Goal: Task Accomplishment & Management: Manage account settings

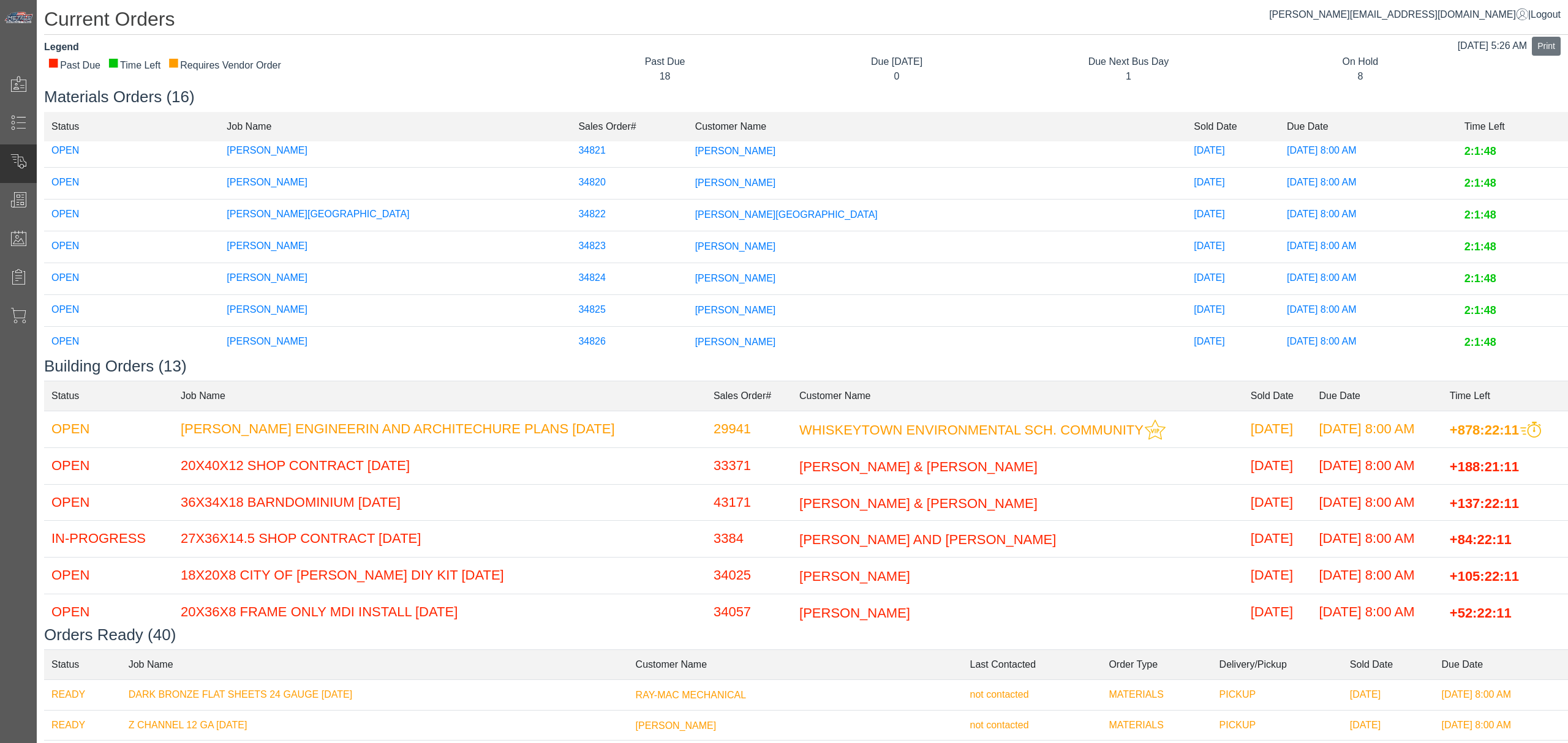
scroll to position [245, 0]
click at [745, 189] on span "[PERSON_NAME][GEOGRAPHIC_DATA]" at bounding box center [786, 185] width 183 height 10
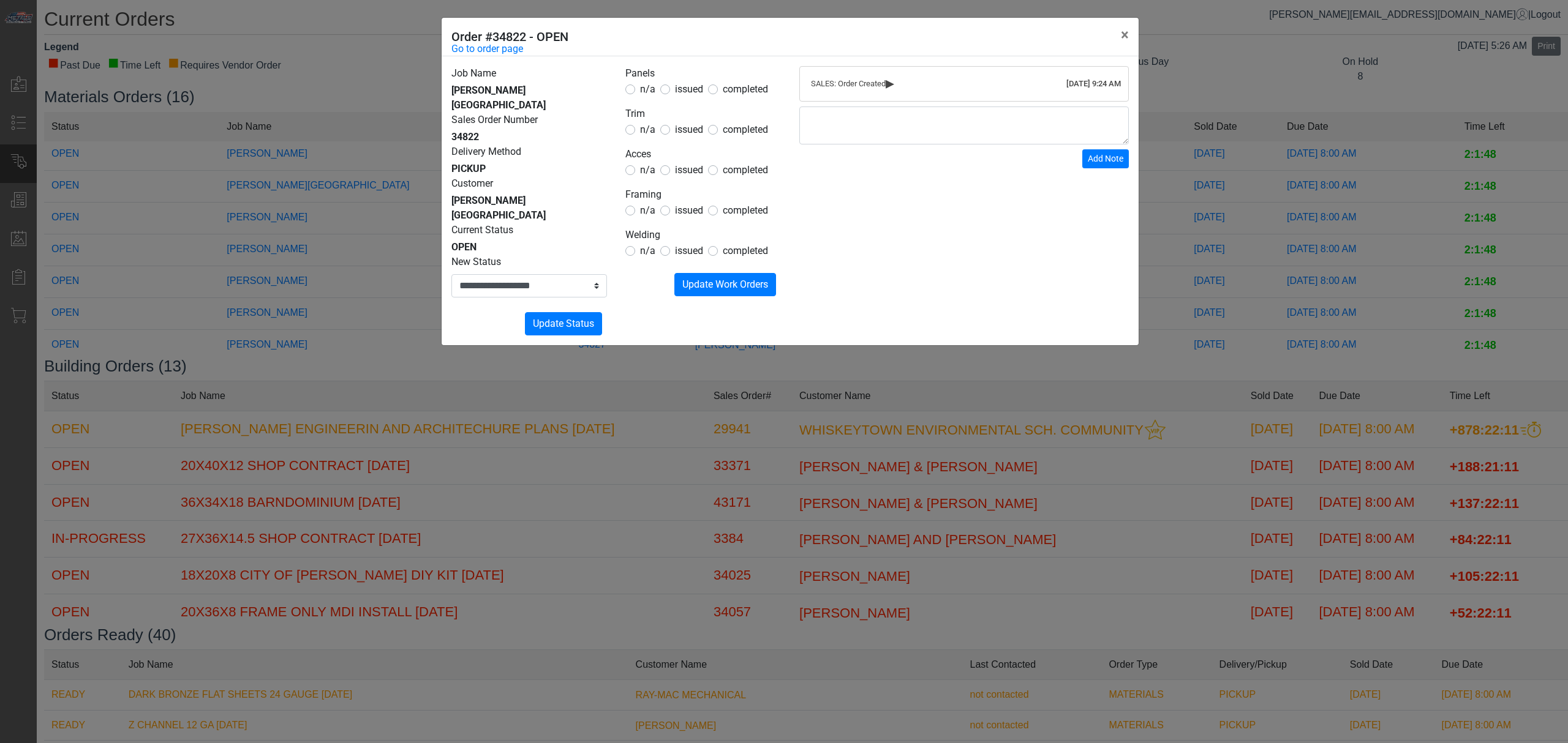
click at [724, 93] on span "completed" at bounding box center [745, 89] width 45 height 12
click at [683, 89] on span "issued" at bounding box center [688, 89] width 28 height 12
click at [685, 123] on span "issued" at bounding box center [688, 129] width 28 height 12
click at [649, 174] on span "n/a" at bounding box center [647, 170] width 15 height 12
drag, startPoint x: 662, startPoint y: 229, endPoint x: 646, endPoint y: 229, distance: 16.0
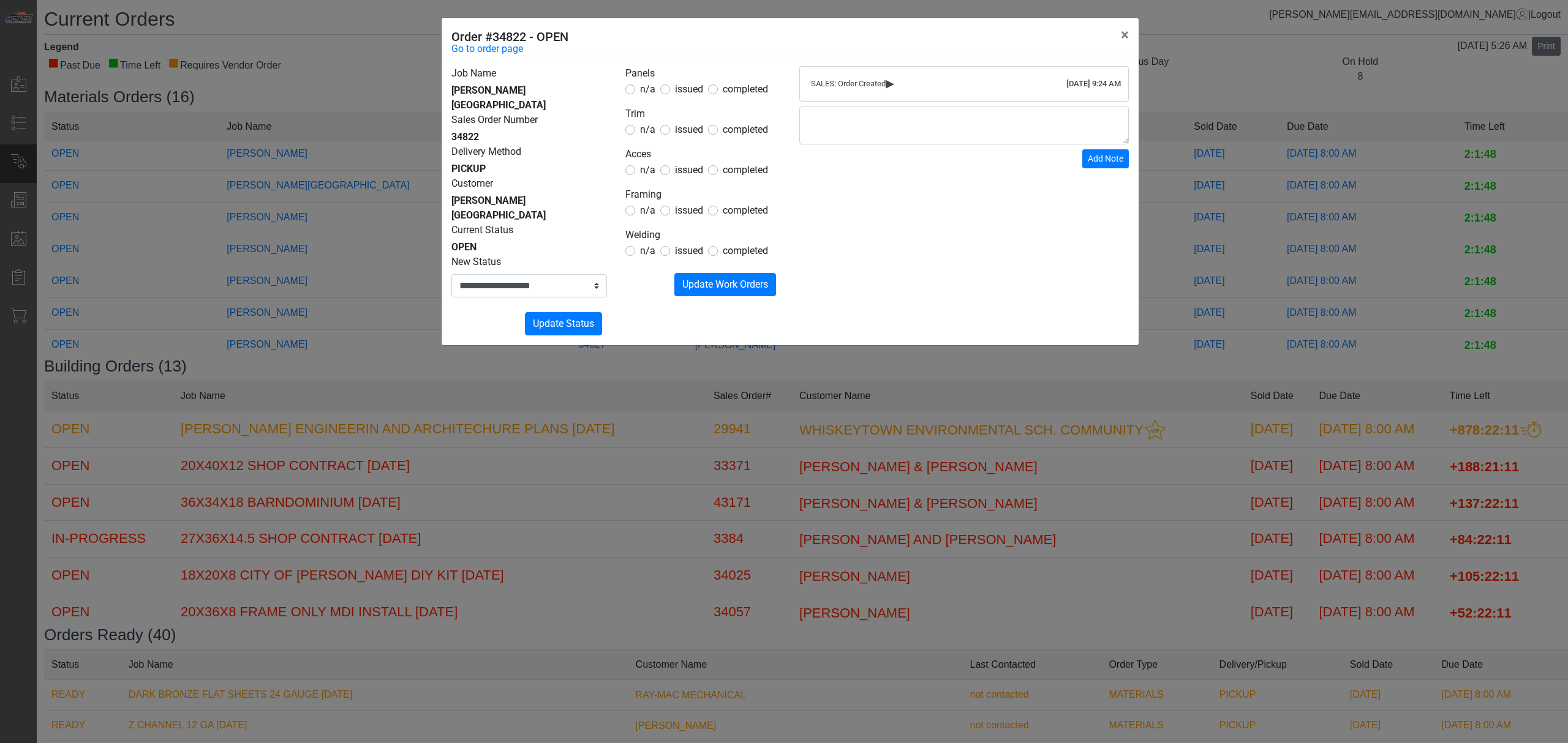
click at [662, 229] on legend "Welding" at bounding box center [704, 236] width 156 height 16
click at [644, 228] on legend "Welding" at bounding box center [704, 236] width 156 height 16
click at [647, 214] on span "n/a" at bounding box center [647, 211] width 15 height 12
click at [644, 253] on span "n/a" at bounding box center [647, 251] width 15 height 12
click at [690, 278] on button "Submitting Update Work Orders" at bounding box center [725, 285] width 102 height 23
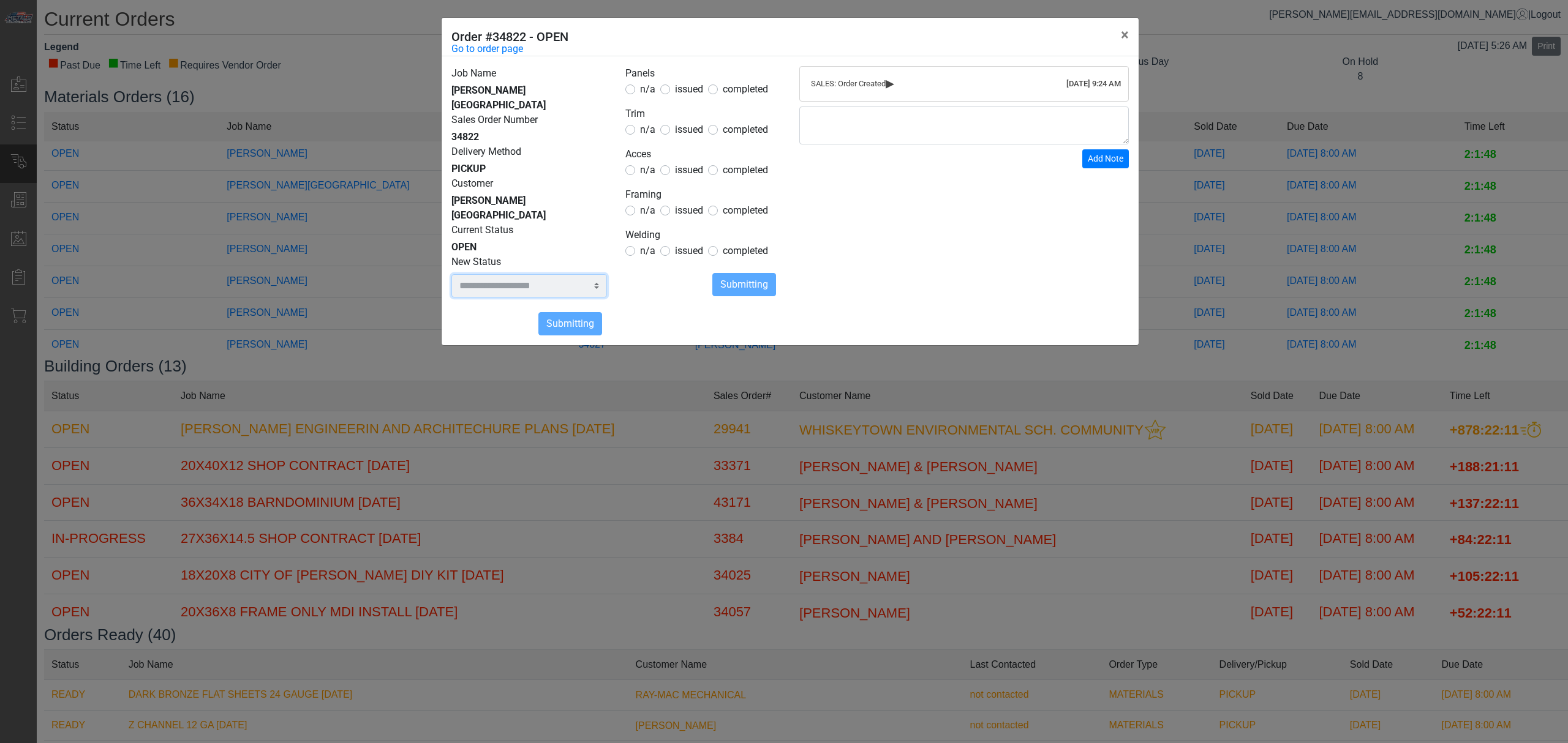
click at [554, 274] on select "**********" at bounding box center [530, 286] width 156 height 23
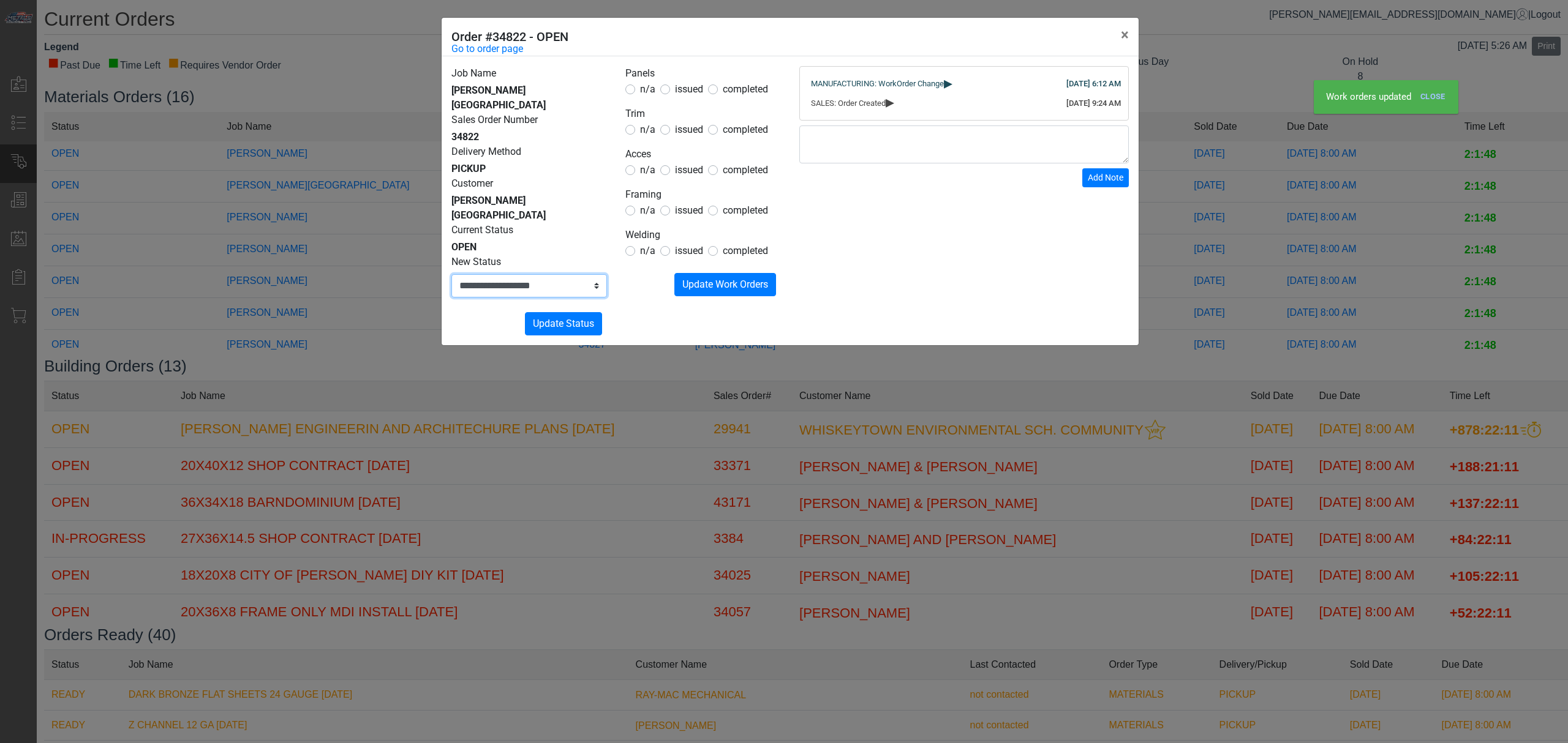
select select "**********"
click at [452, 274] on select "**********" at bounding box center [530, 286] width 156 height 23
click at [557, 280] on form "**********" at bounding box center [530, 295] width 156 height 81
click at [577, 312] on button "Submitting Update Status" at bounding box center [563, 324] width 77 height 23
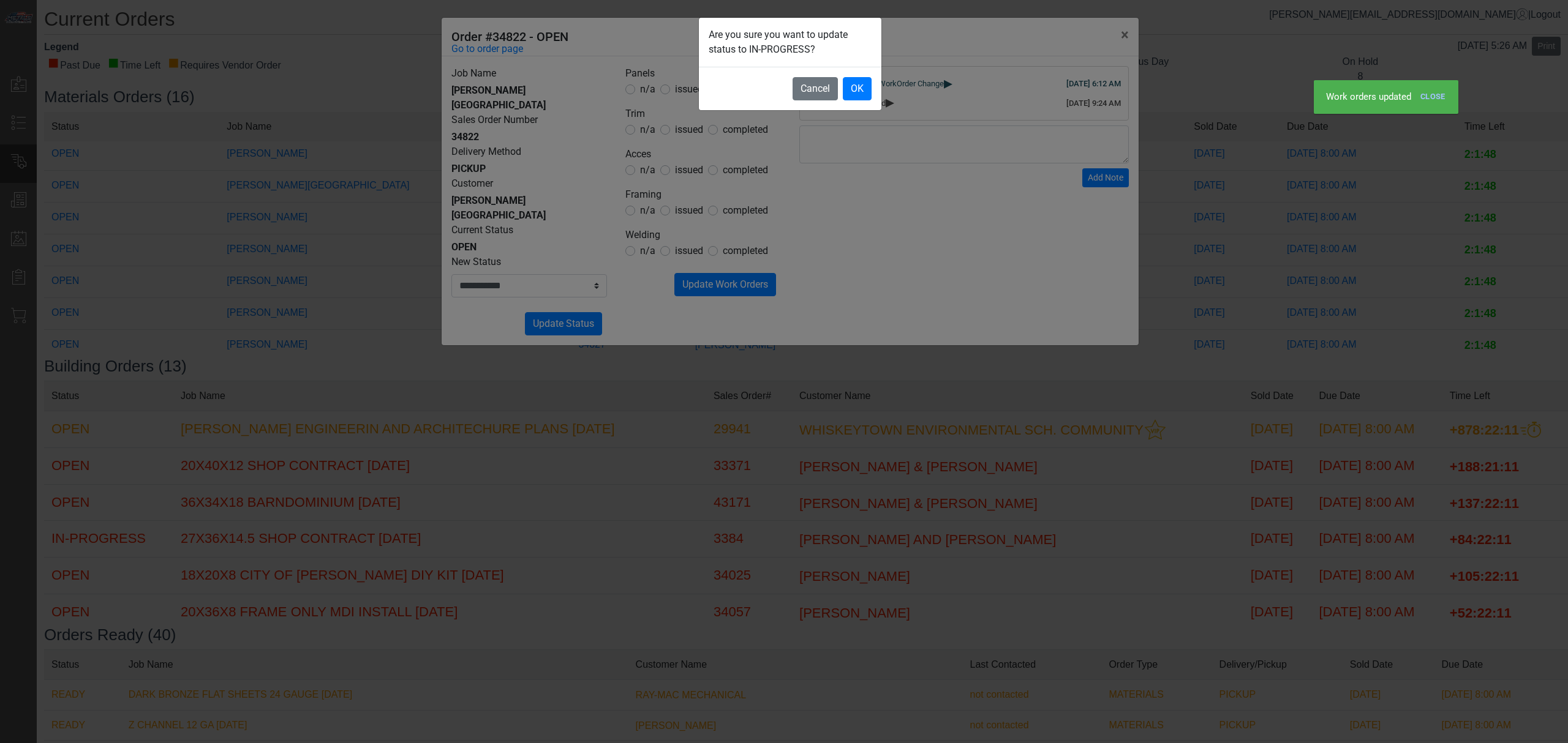
click at [857, 76] on footer "Cancel OK" at bounding box center [790, 89] width 183 height 43
click at [855, 89] on button "OK" at bounding box center [857, 89] width 29 height 23
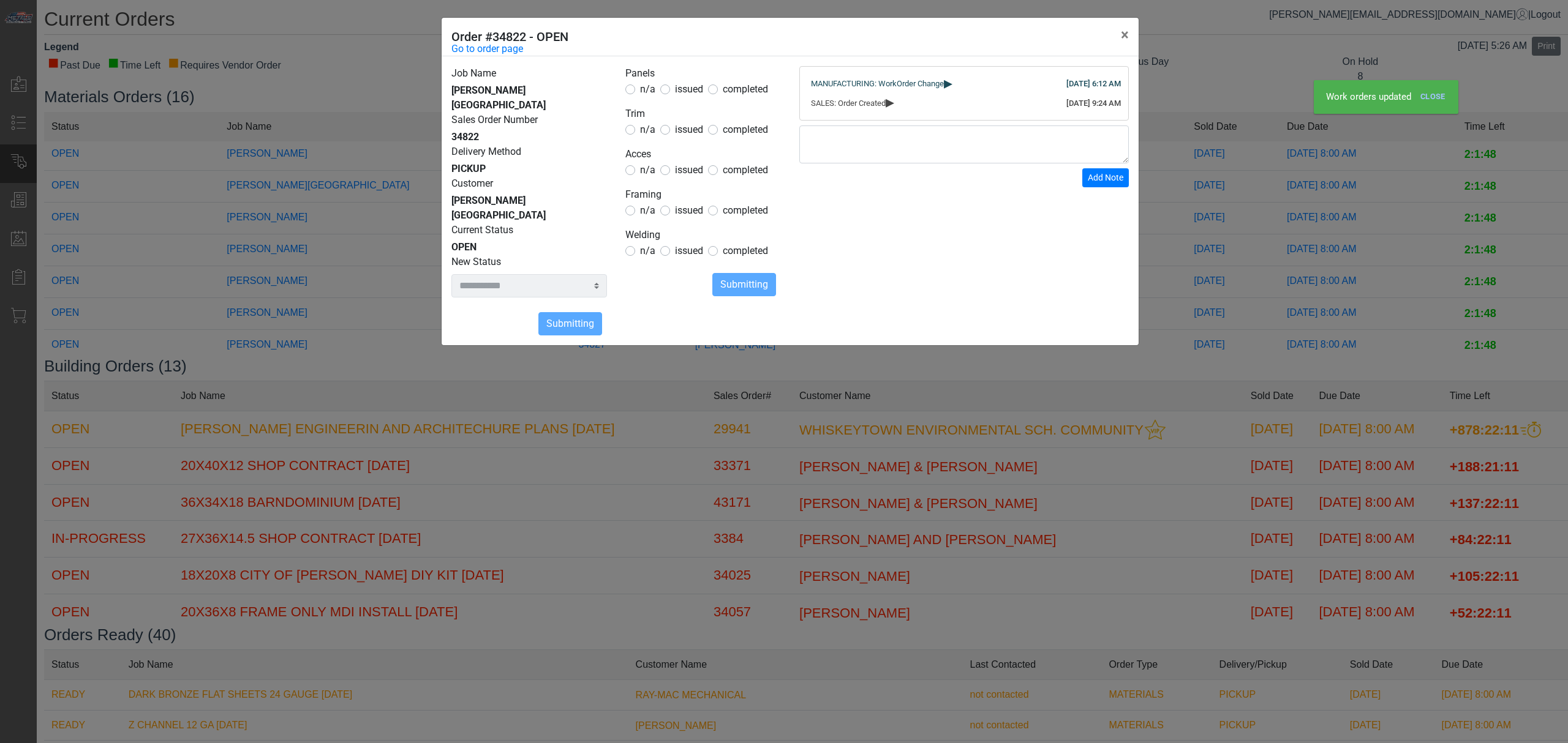
select select
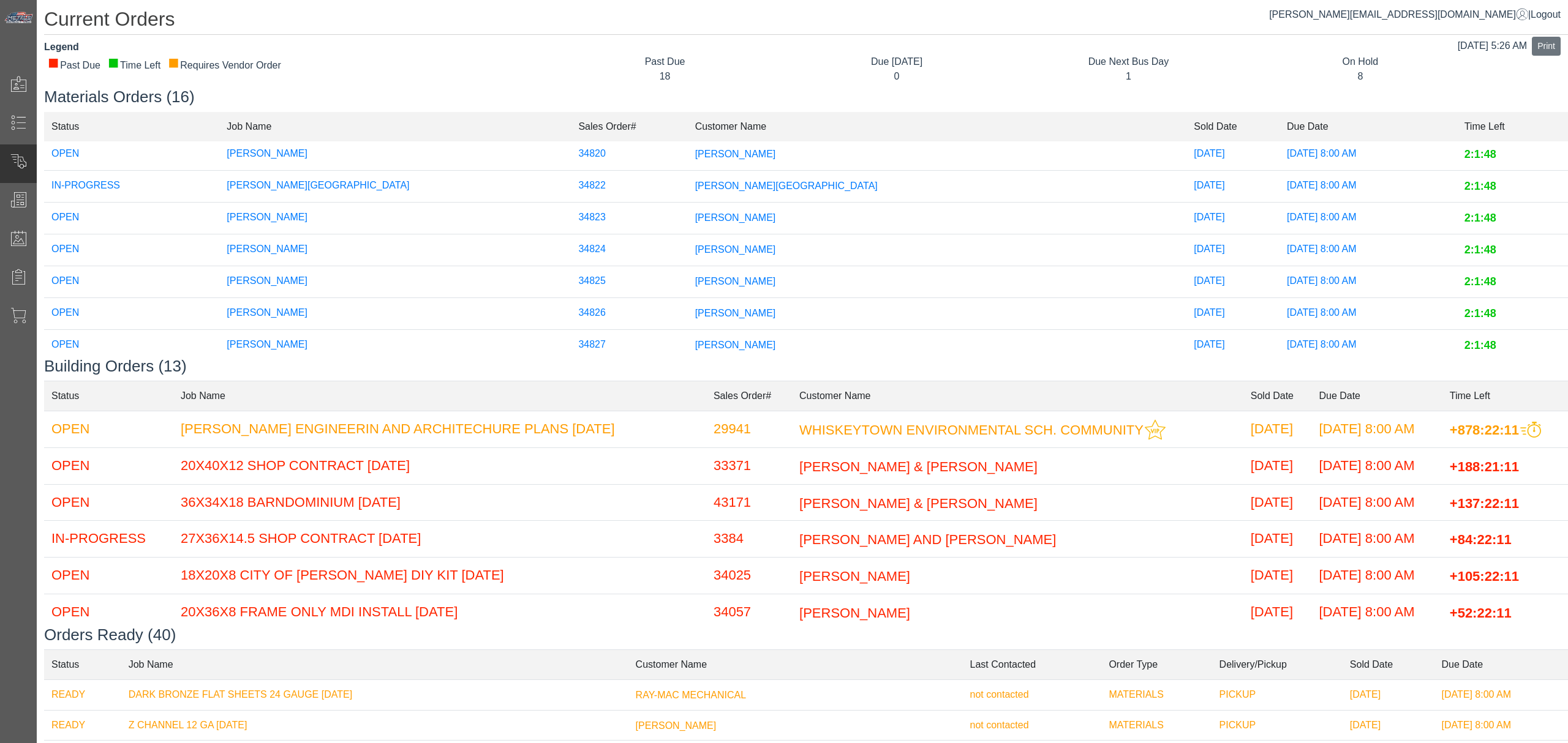
scroll to position [163, 0]
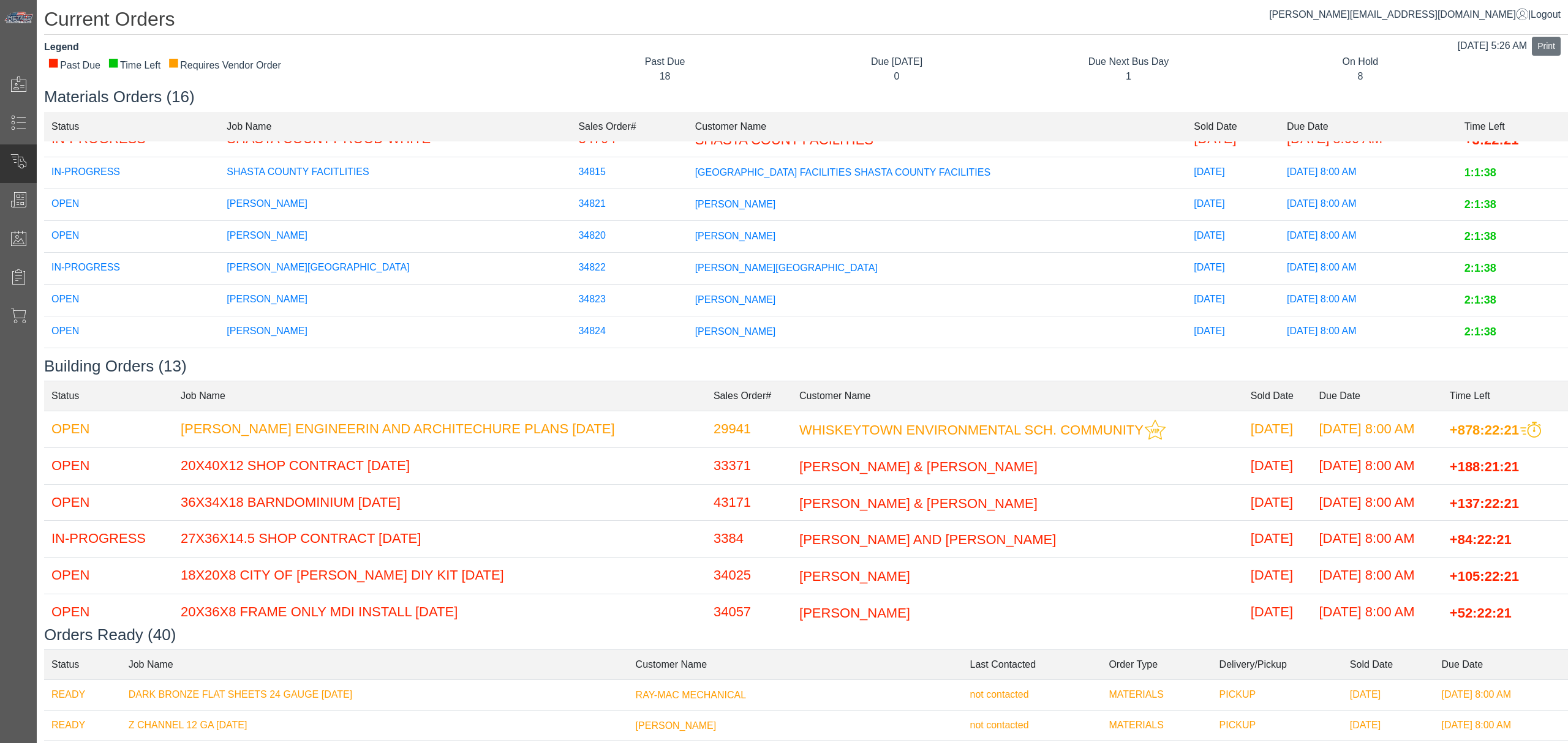
click at [1517, 38] on div "[DATE] 5:26 AM Print" at bounding box center [1511, 46] width 107 height 19
click at [1523, 55] on div "Past Due 18 Due [DATE] 0 Due Next Bus Day 1 On Hold 8" at bounding box center [1063, 71] width 1028 height 33
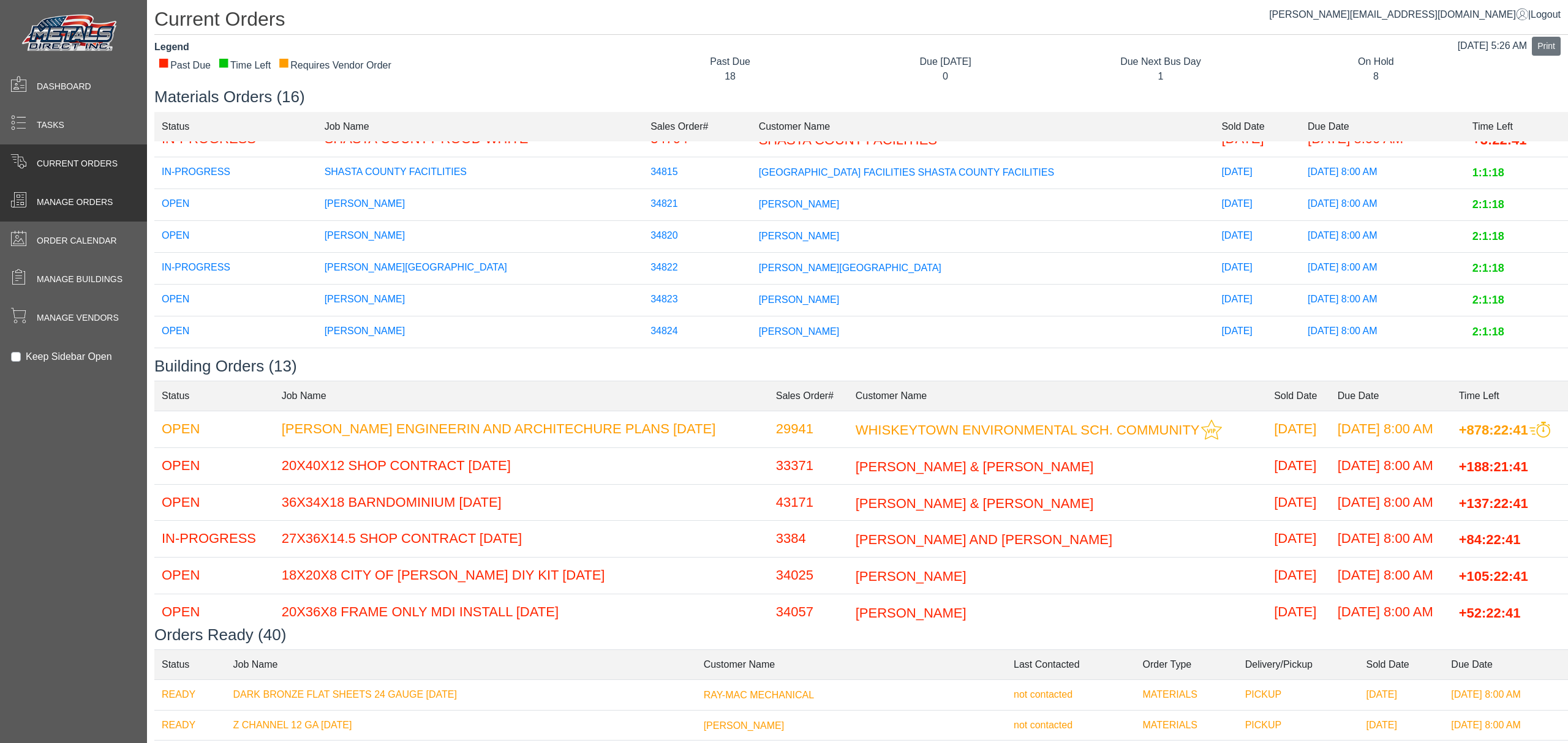
click at [30, 211] on span at bounding box center [18, 202] width 37 height 24
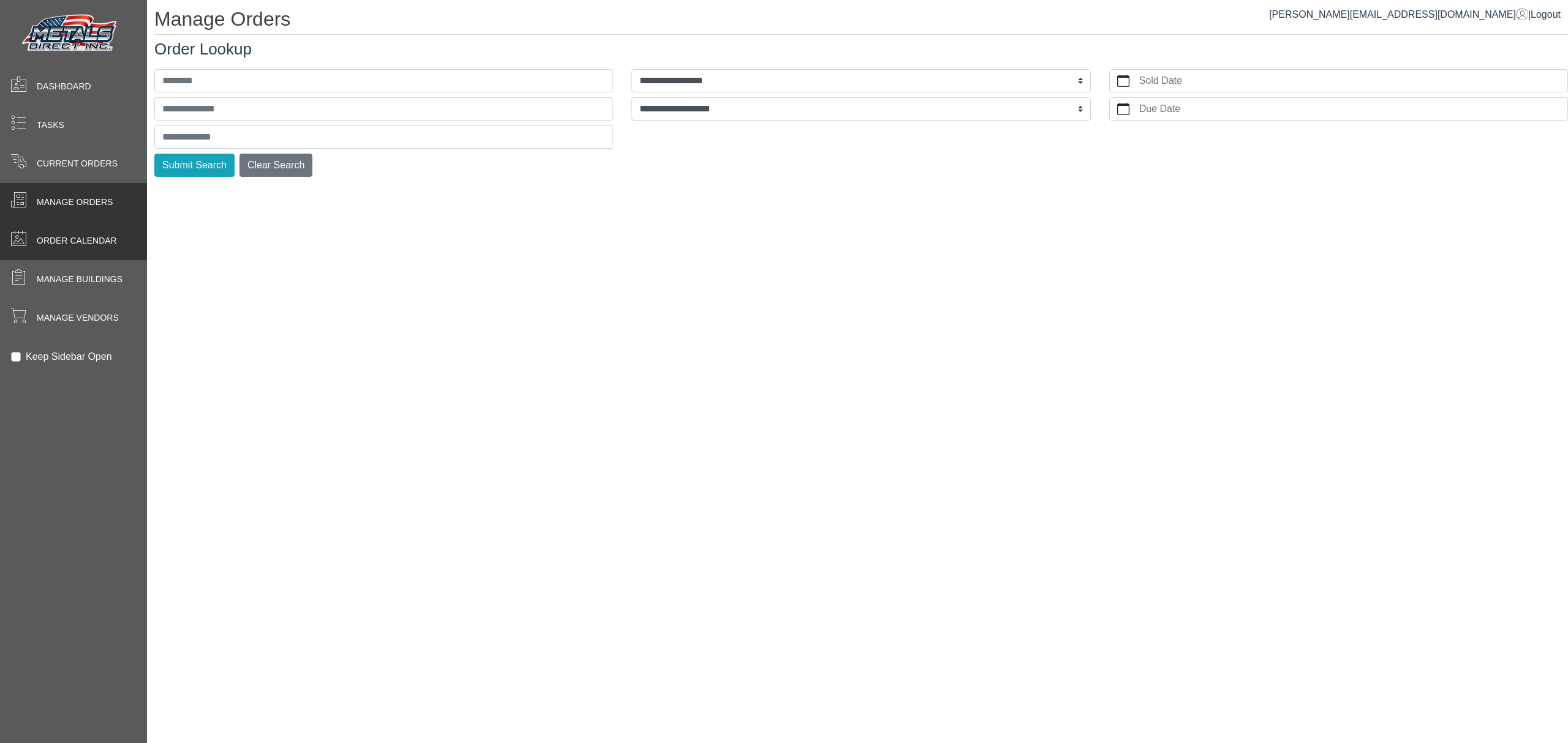
click at [33, 249] on span at bounding box center [18, 240] width 37 height 24
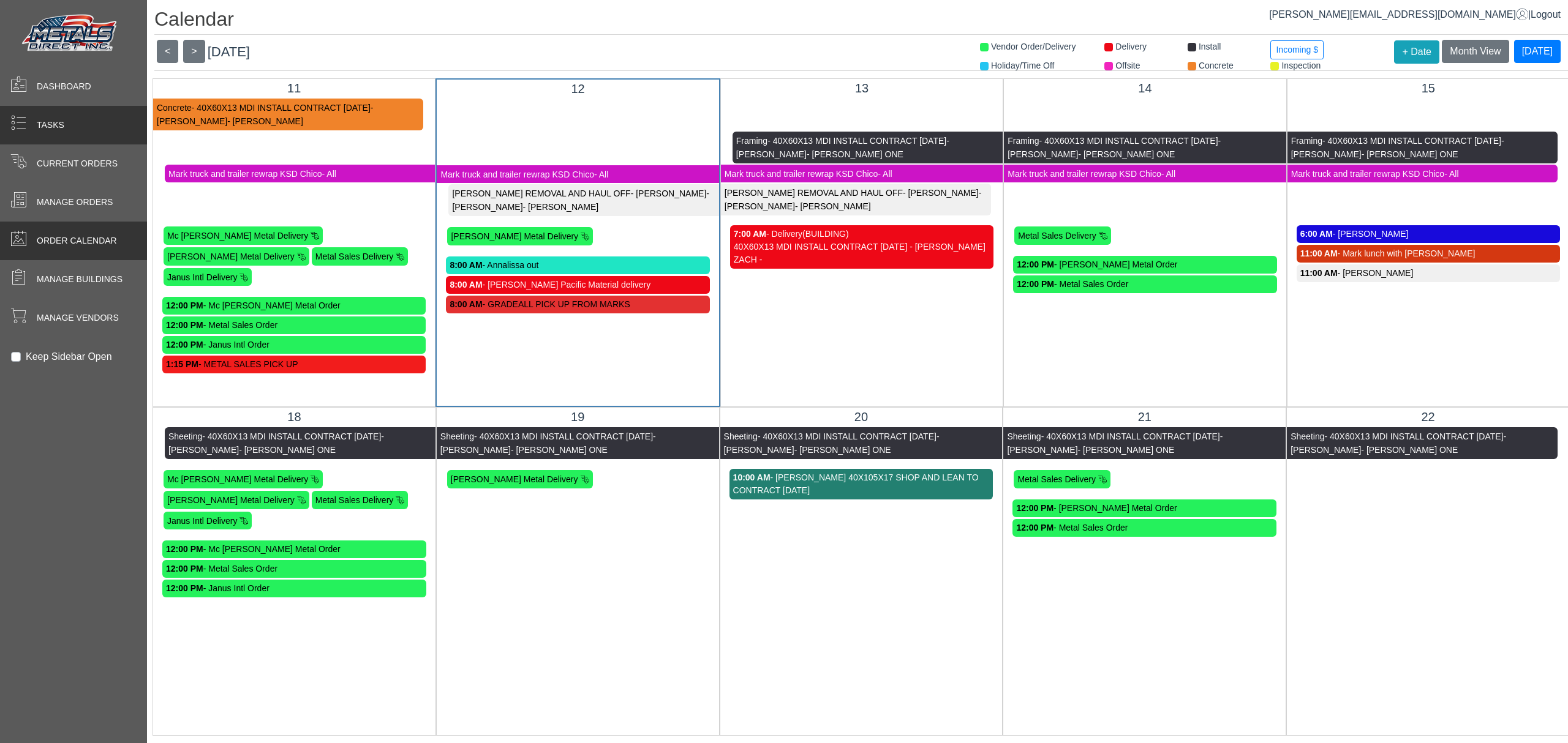
click at [22, 118] on span at bounding box center [18, 123] width 16 height 16
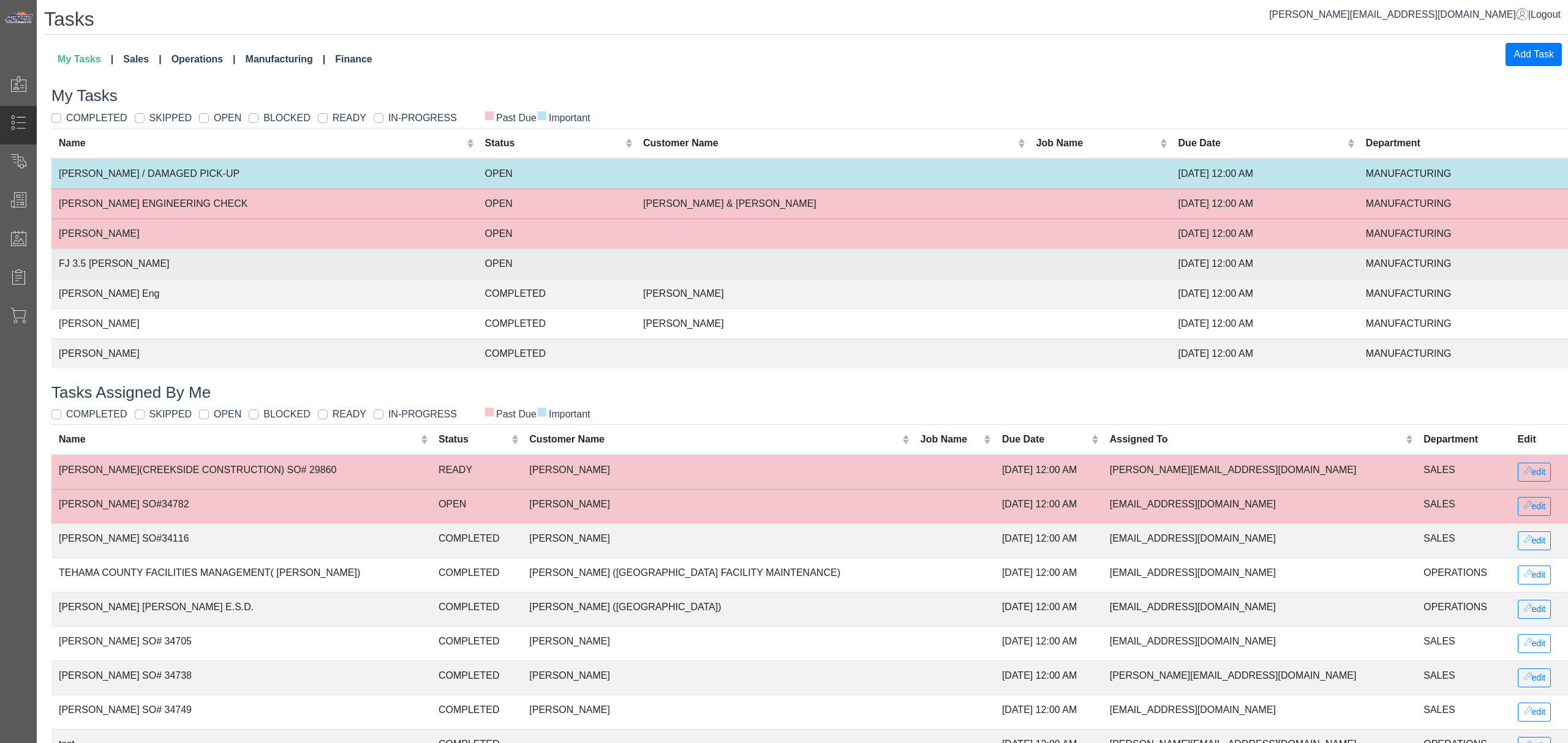
click at [517, 270] on td "OPEN" at bounding box center [557, 264] width 159 height 30
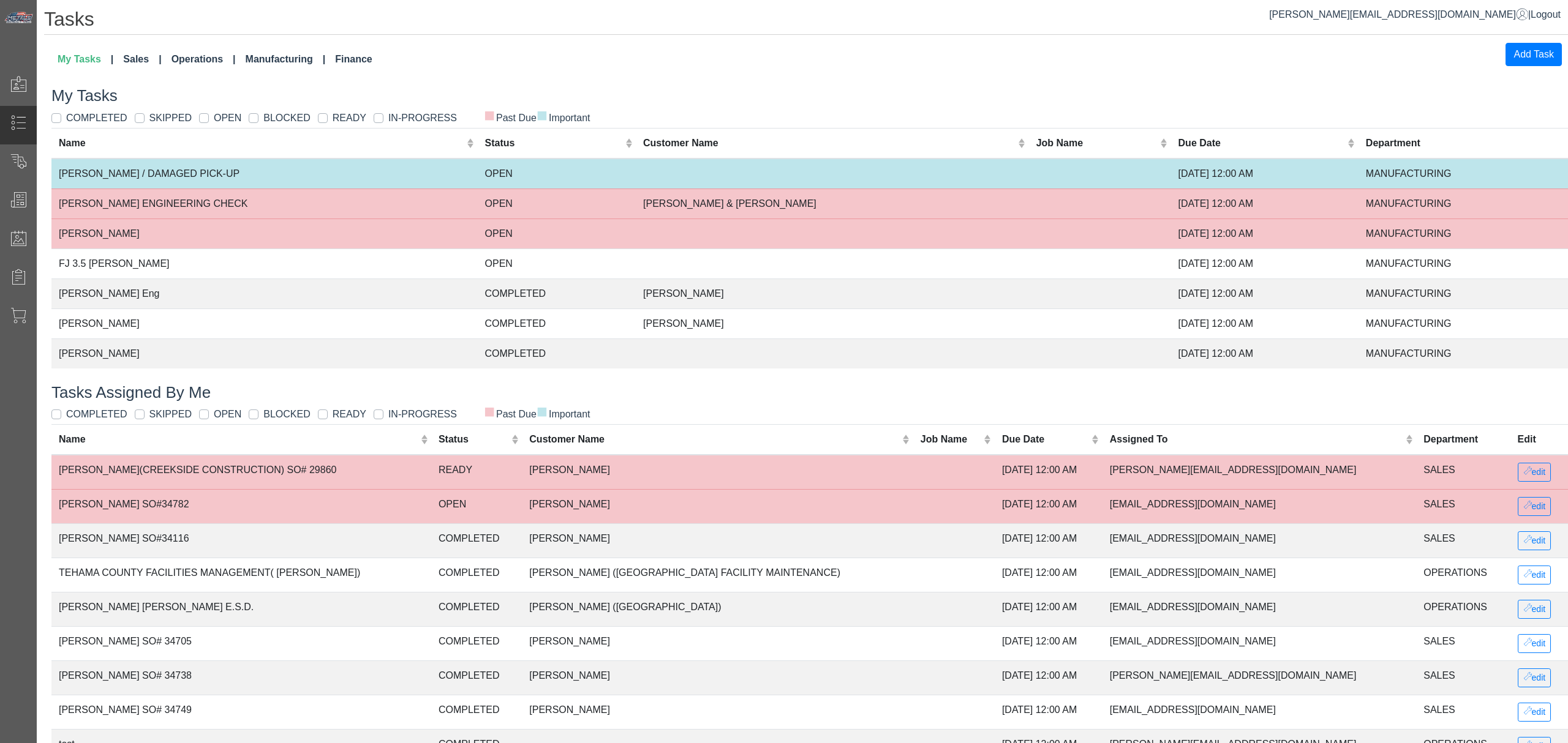
drag, startPoint x: 843, startPoint y: 123, endPoint x: 800, endPoint y: 97, distance: 50.2
